Goal: Task Accomplishment & Management: Manage account settings

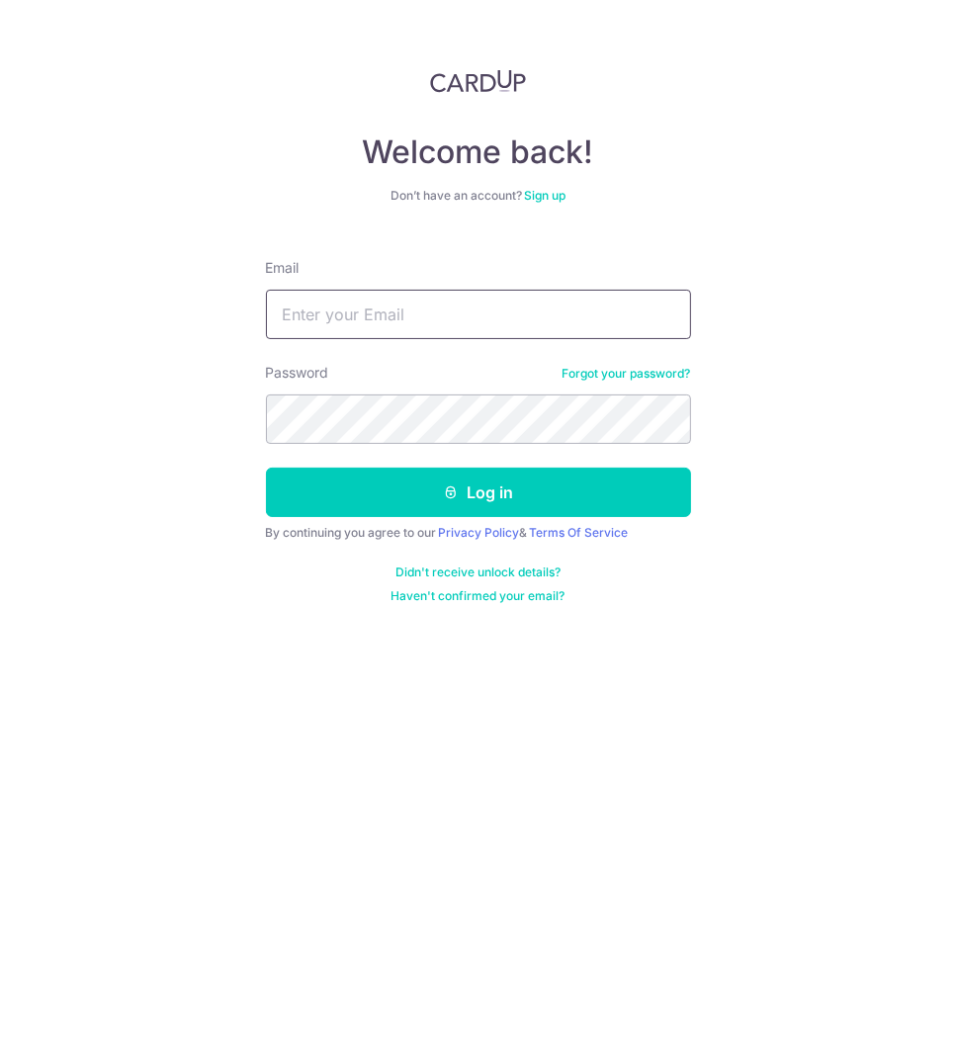
click at [413, 314] on input "Email" at bounding box center [478, 314] width 425 height 49
type input "[PERSON_NAME][EMAIL_ADDRESS][PERSON_NAME][PERSON_NAME][DOMAIN_NAME]"
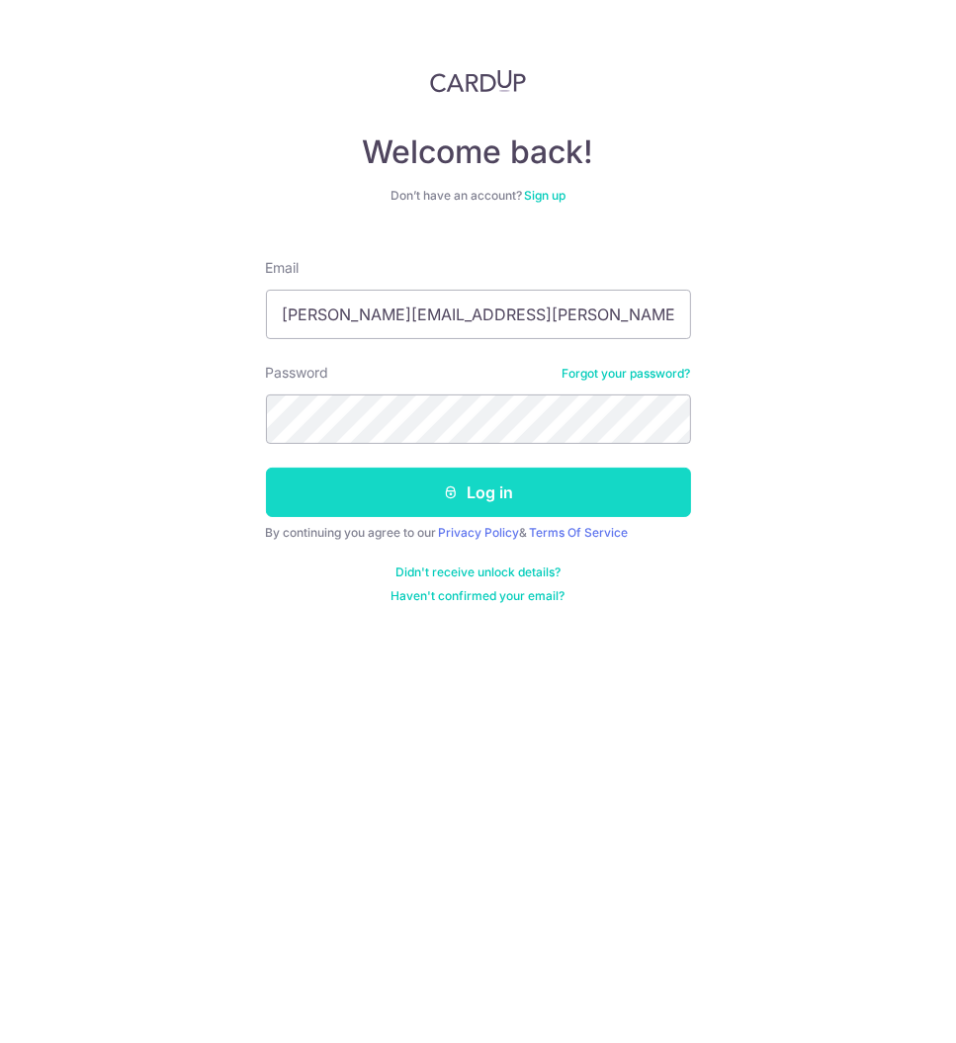
click at [496, 488] on button "Log in" at bounding box center [478, 492] width 425 height 49
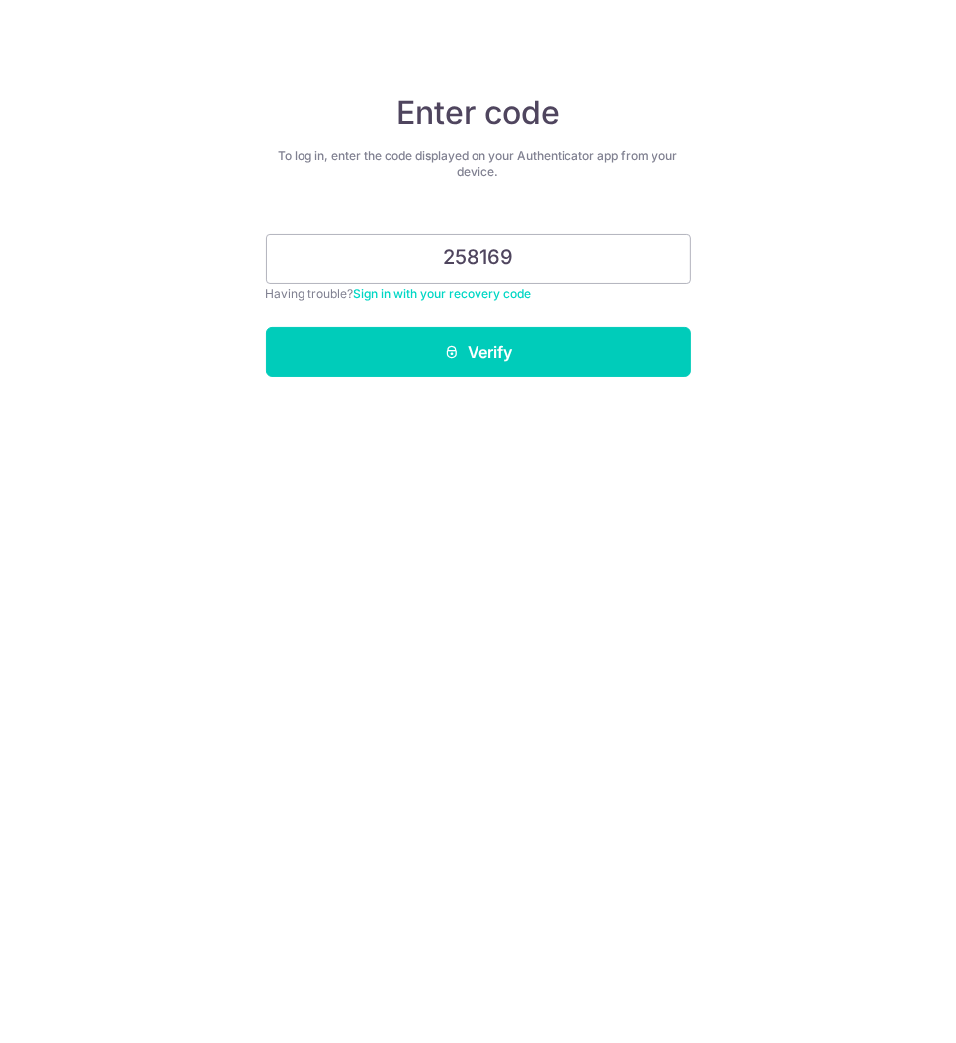
type input "258169"
click at [266, 327] on button "Verify" at bounding box center [478, 351] width 425 height 49
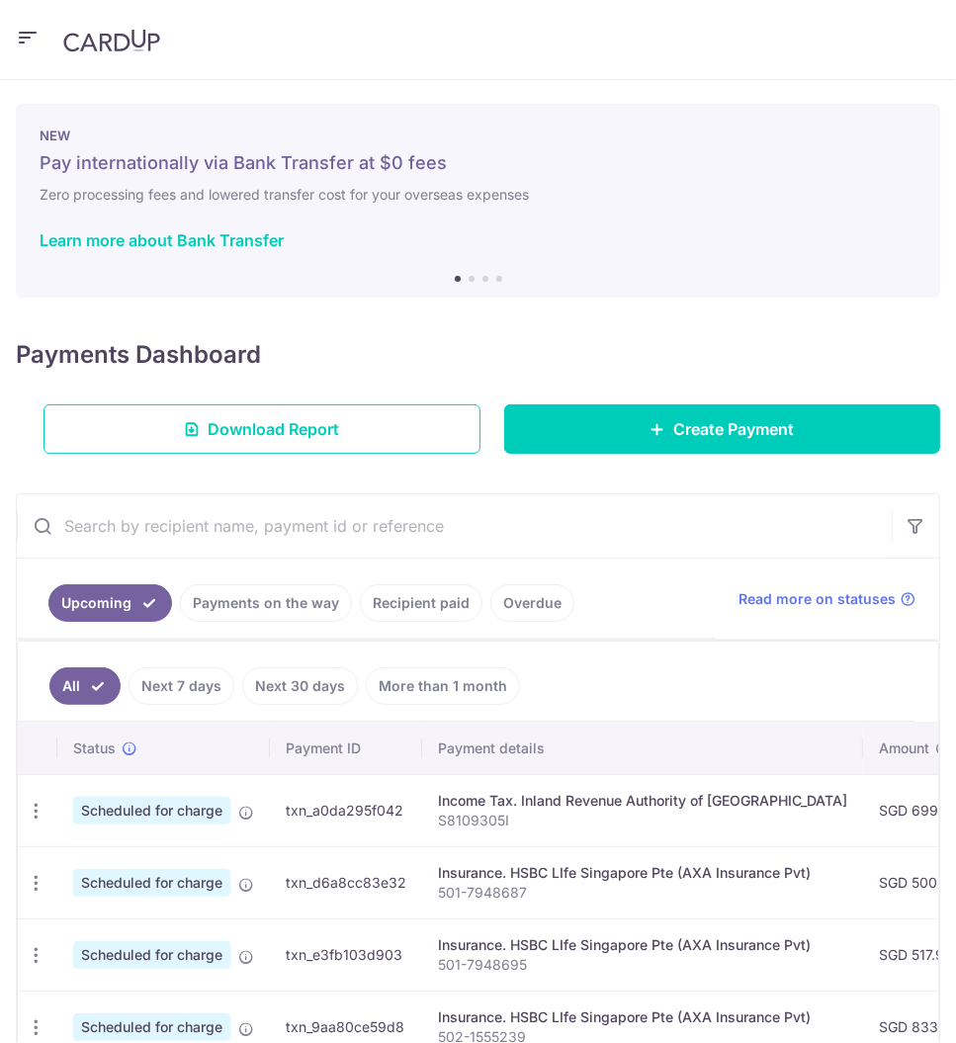
click at [434, 338] on div "Payments Dashboard Download Report Create Payment" at bounding box center [478, 391] width 924 height 125
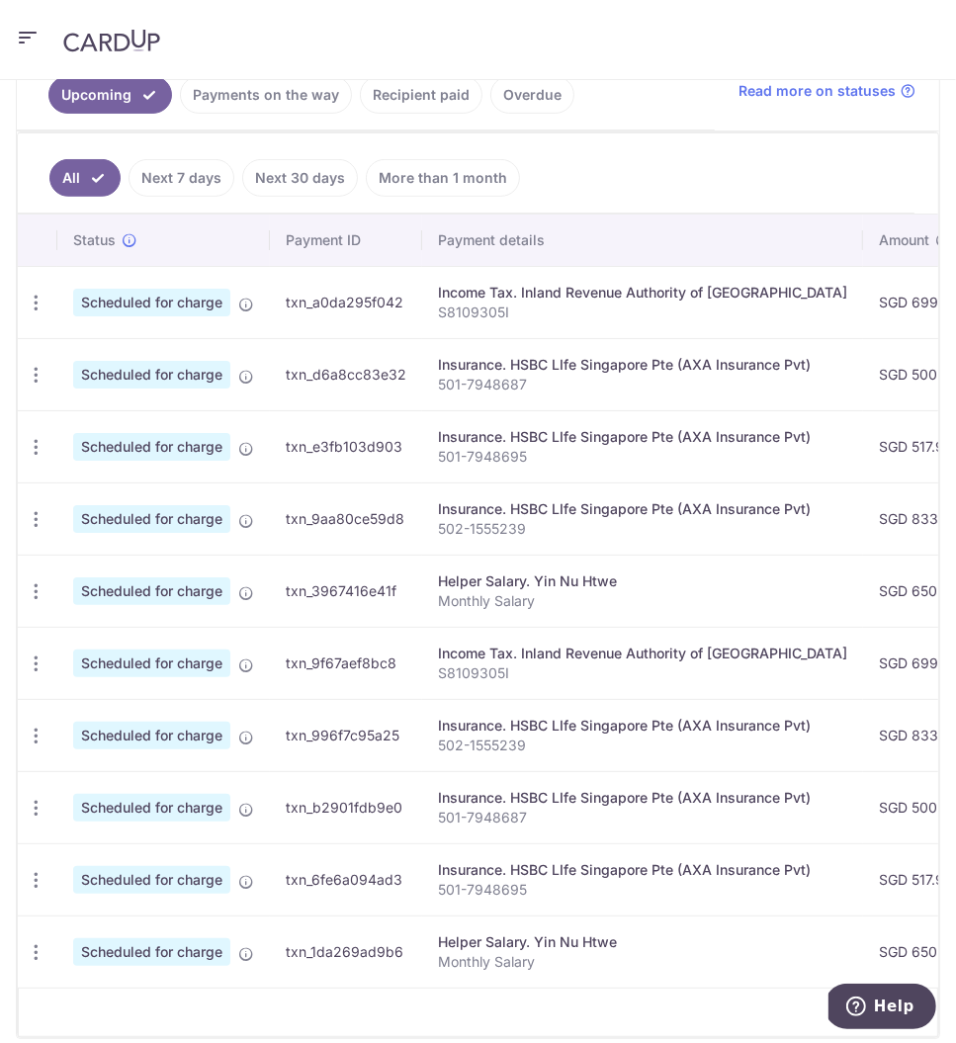
scroll to position [528, 0]
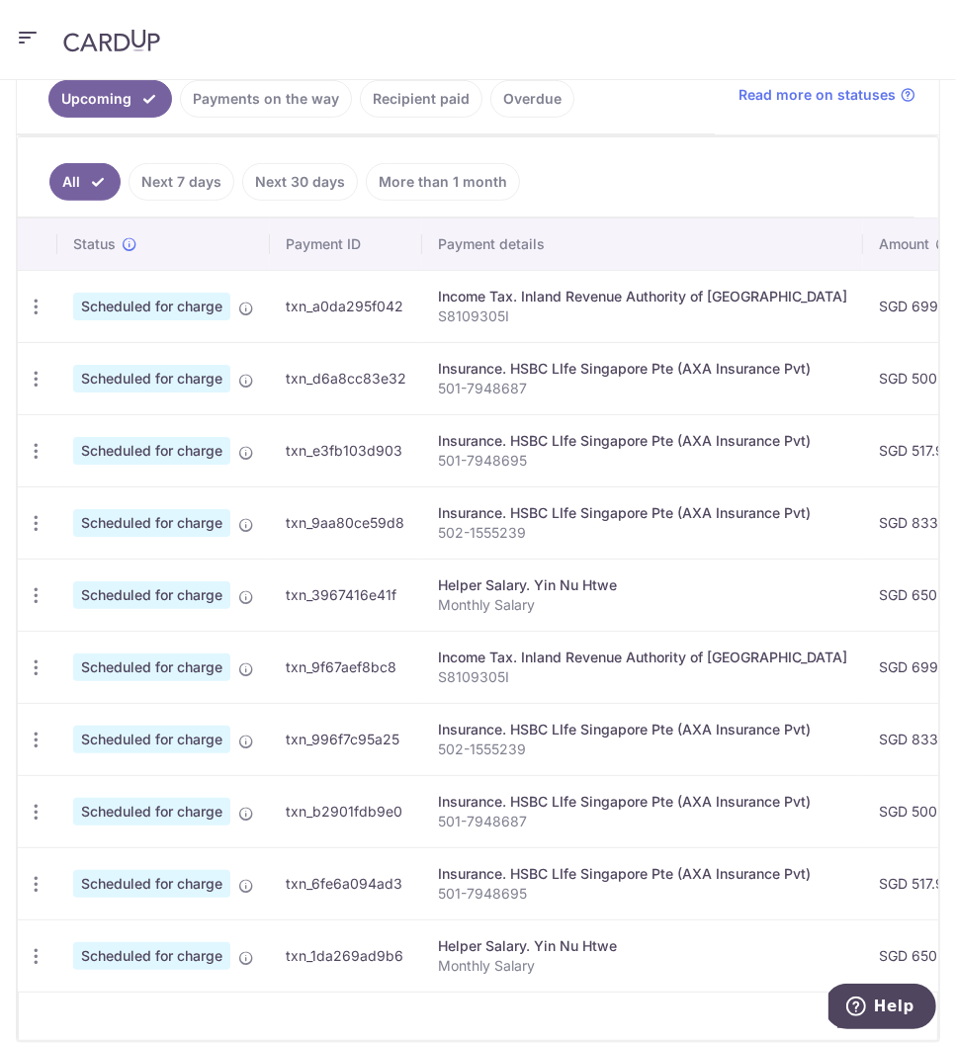
click at [421, 98] on link "Recipient paid" at bounding box center [421, 99] width 123 height 38
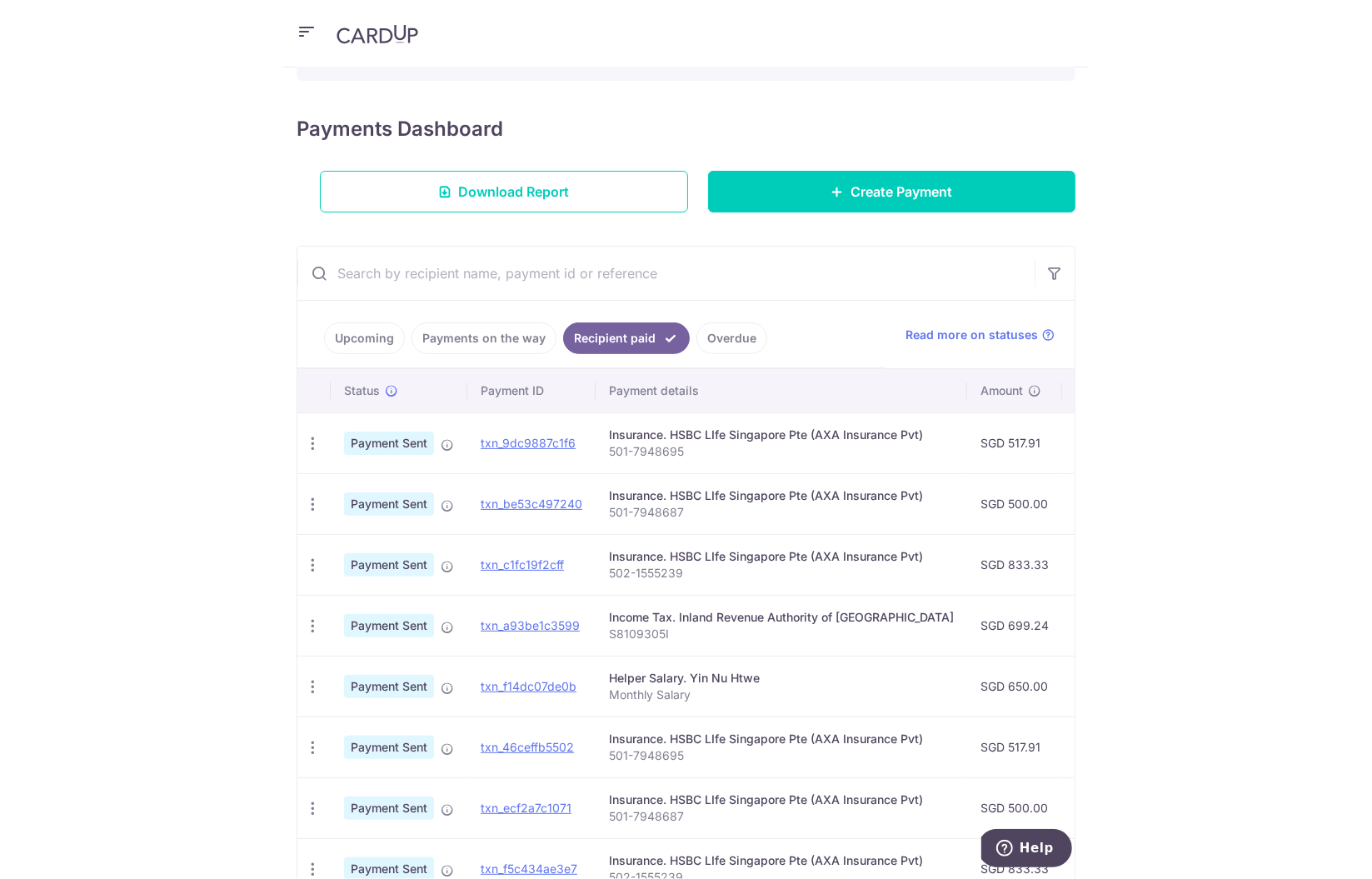
scroll to position [192, 0]
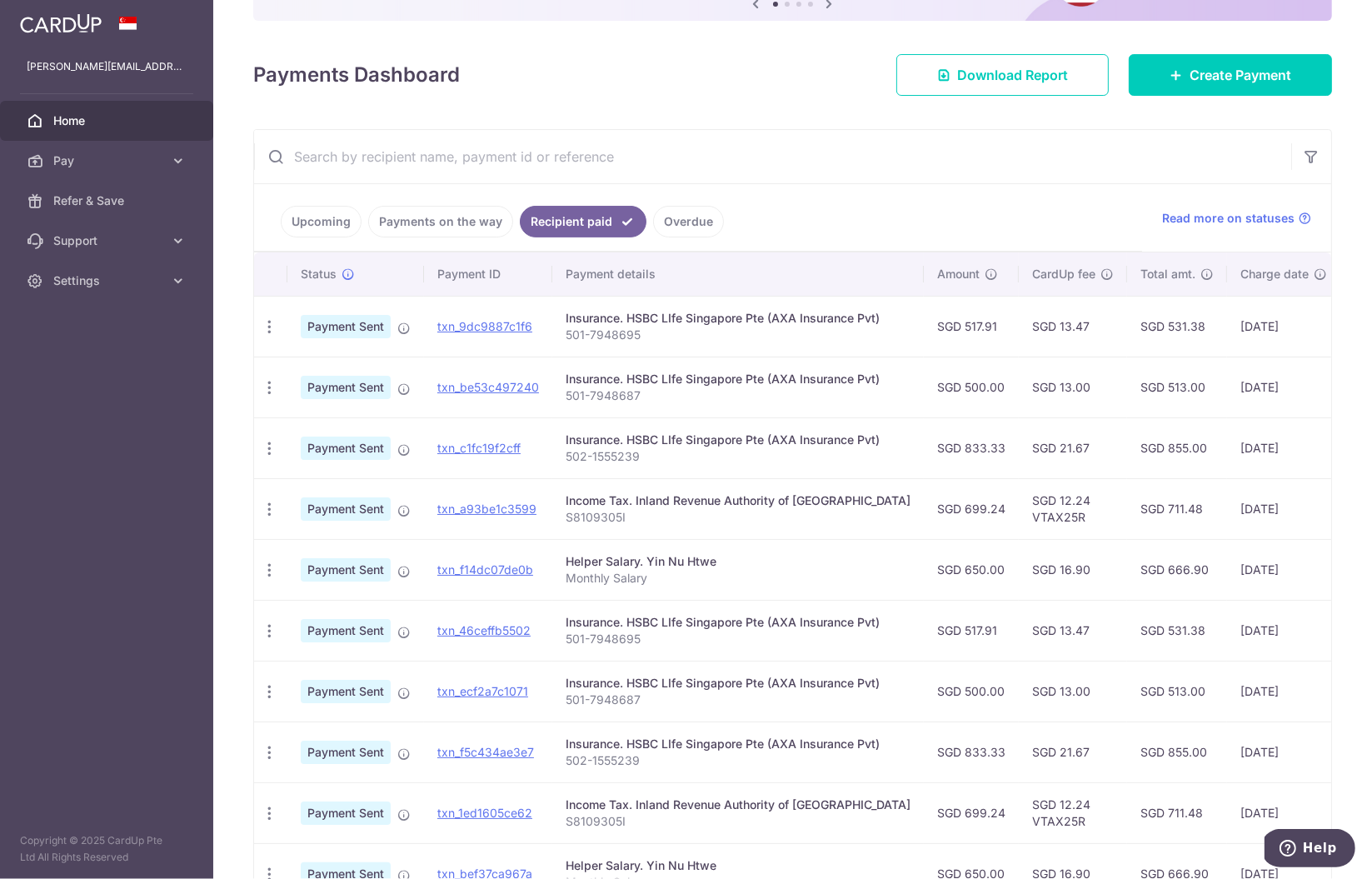
click at [318, 226] on link "Upcoming" at bounding box center [321, 222] width 81 height 32
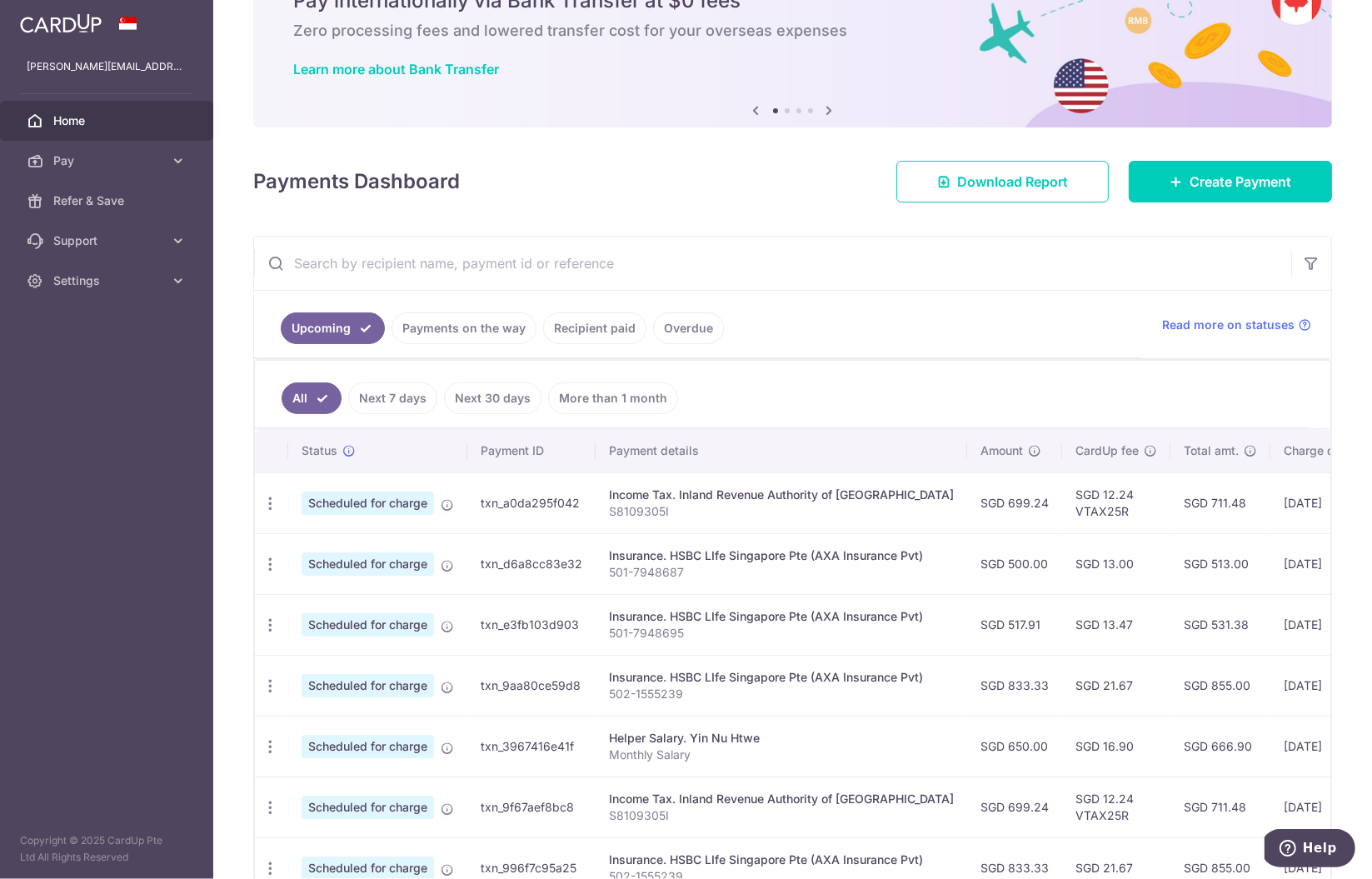
scroll to position [0, 0]
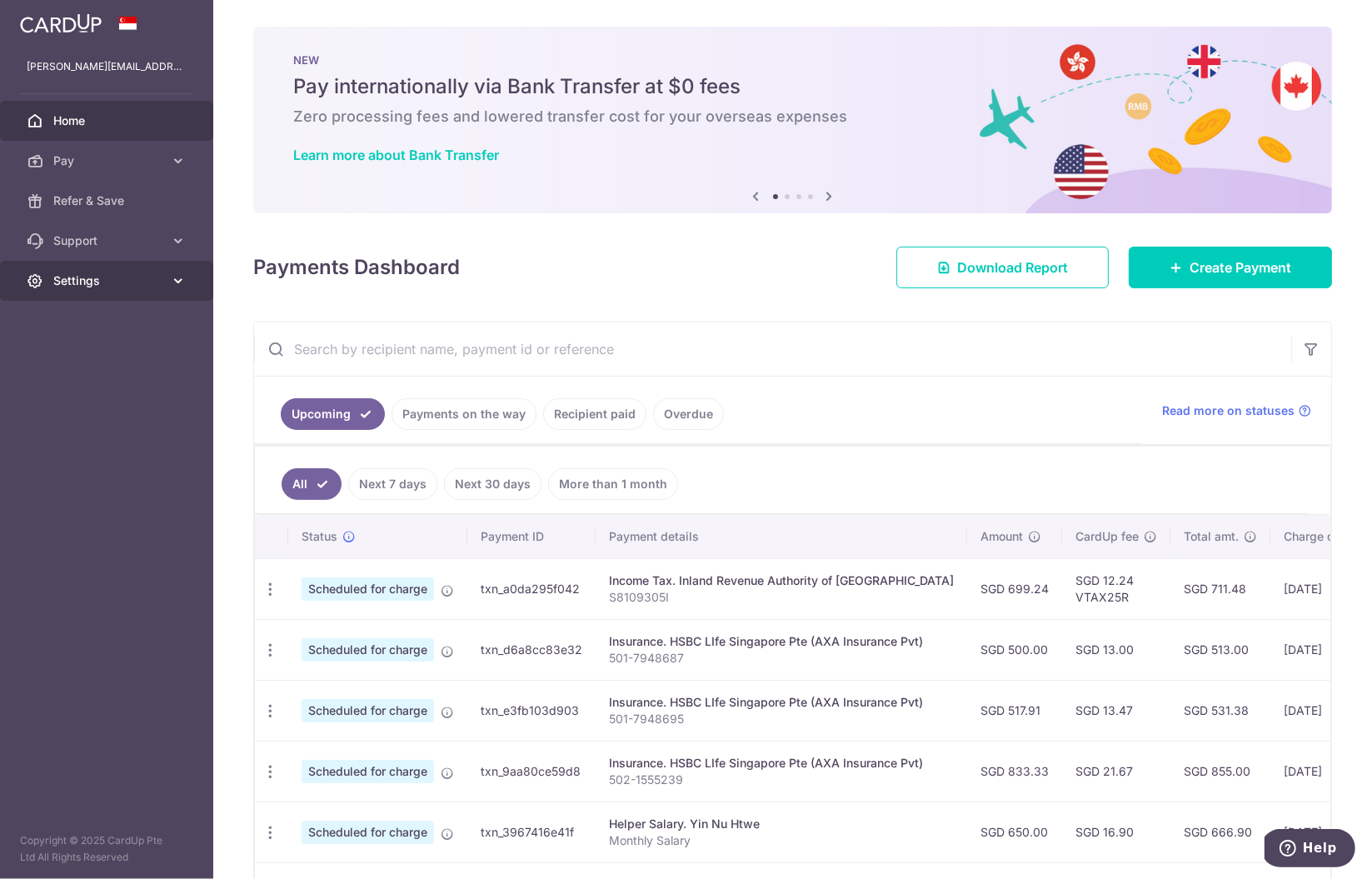
click at [92, 277] on span "Settings" at bounding box center [108, 281] width 110 height 17
click at [70, 359] on span "Logout" at bounding box center [108, 361] width 110 height 17
